Goal: Task Accomplishment & Management: Manage account settings

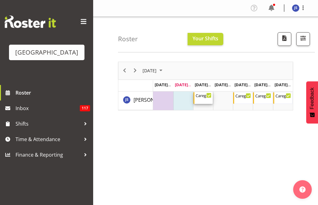
click at [202, 98] on div "Caregiver pm" at bounding box center [204, 95] width 16 height 6
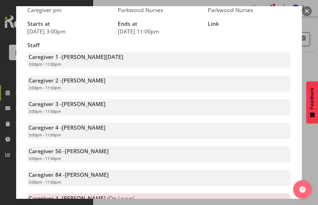
scroll to position [69, 0]
click at [313, 60] on div at bounding box center [159, 102] width 318 height 205
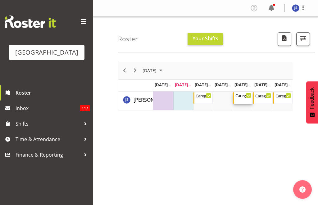
click at [242, 97] on div "Caregiver pm" at bounding box center [244, 95] width 16 height 6
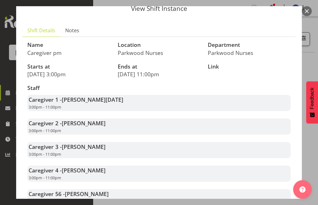
scroll to position [22, 0]
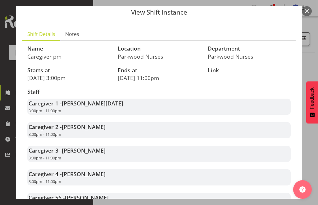
click at [307, 13] on button "button" at bounding box center [307, 11] width 10 height 10
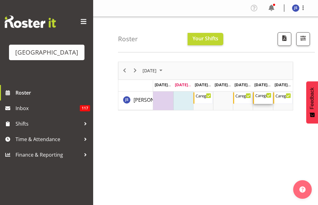
click at [262, 99] on div "Caregiver pm 3:00 PM - 11:00 PM" at bounding box center [264, 98] width 16 height 12
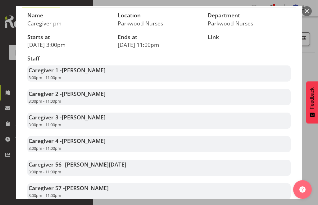
scroll to position [54, 0]
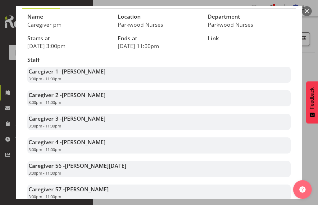
click at [317, 32] on div at bounding box center [159, 102] width 318 height 205
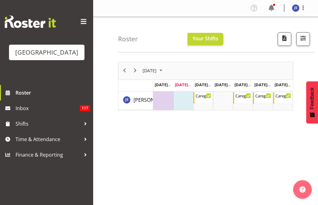
click at [311, 57] on div "[DATE] New Event [DATE] Time Scale Day Week Fortnight Month calendar Month Agen…" at bounding box center [218, 181] width 200 height 249
click at [285, 96] on div "Caregiver pm" at bounding box center [284, 95] width 16 height 6
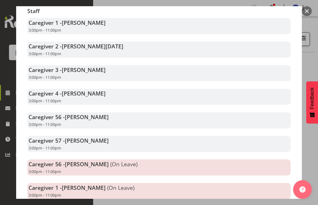
scroll to position [103, 0]
click at [311, 54] on div at bounding box center [159, 102] width 318 height 205
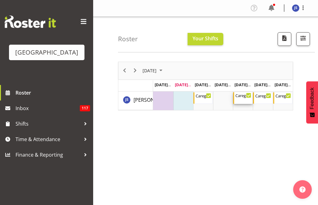
click at [245, 99] on div "Caregiver pm 3:00 PM - 11:00 PM" at bounding box center [244, 98] width 16 height 12
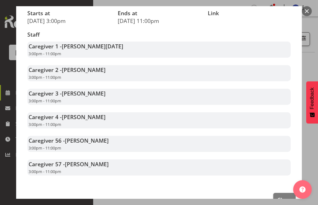
scroll to position [79, 0]
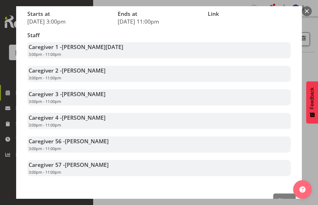
click at [305, 9] on button "button" at bounding box center [307, 11] width 10 height 10
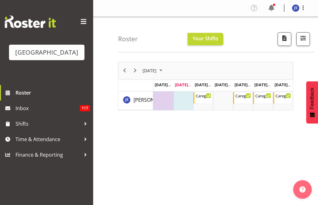
click at [305, 7] on span at bounding box center [303, 7] width 7 height 7
click at [279, 32] on link "Log Out" at bounding box center [277, 32] width 60 height 11
